Goal: Task Accomplishment & Management: Complete application form

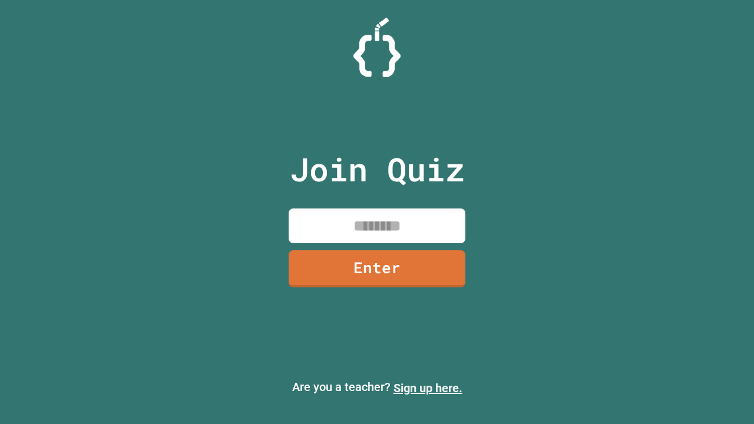
click at [428, 388] on link "Sign up here." at bounding box center [428, 388] width 69 height 14
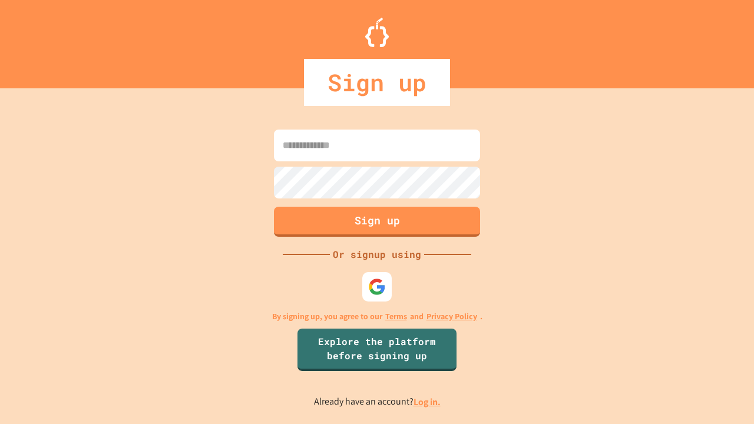
click at [428, 402] on link "Log in." at bounding box center [427, 402] width 27 height 12
